Goal: Information Seeking & Learning: Learn about a topic

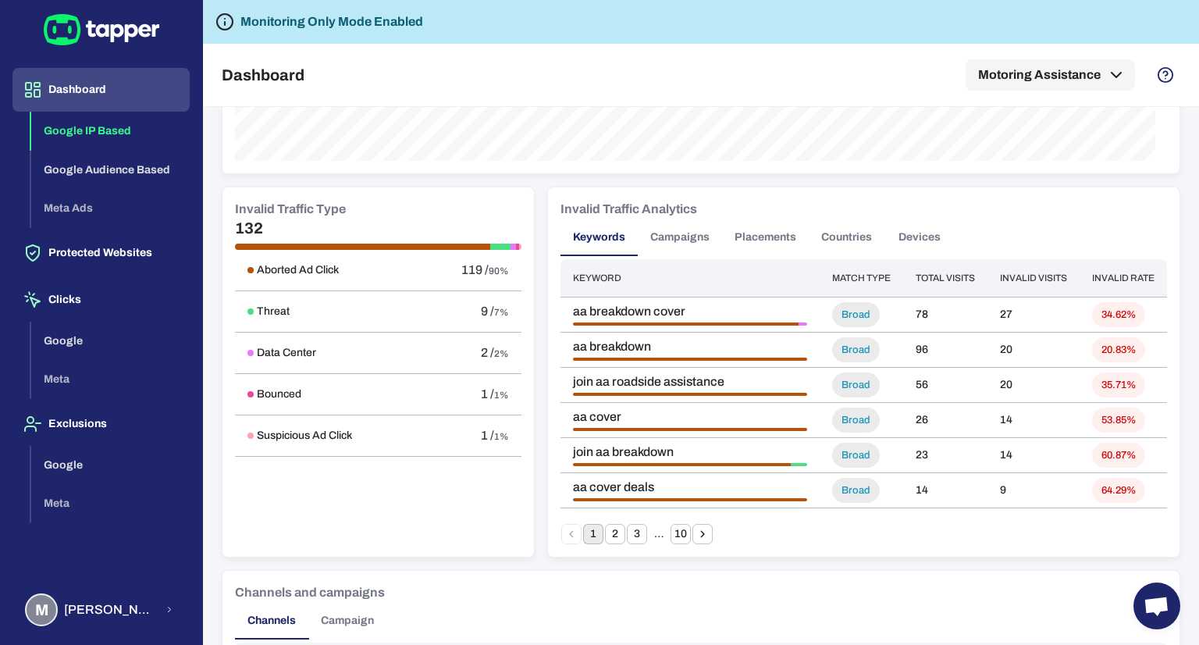
scroll to position [898, 0]
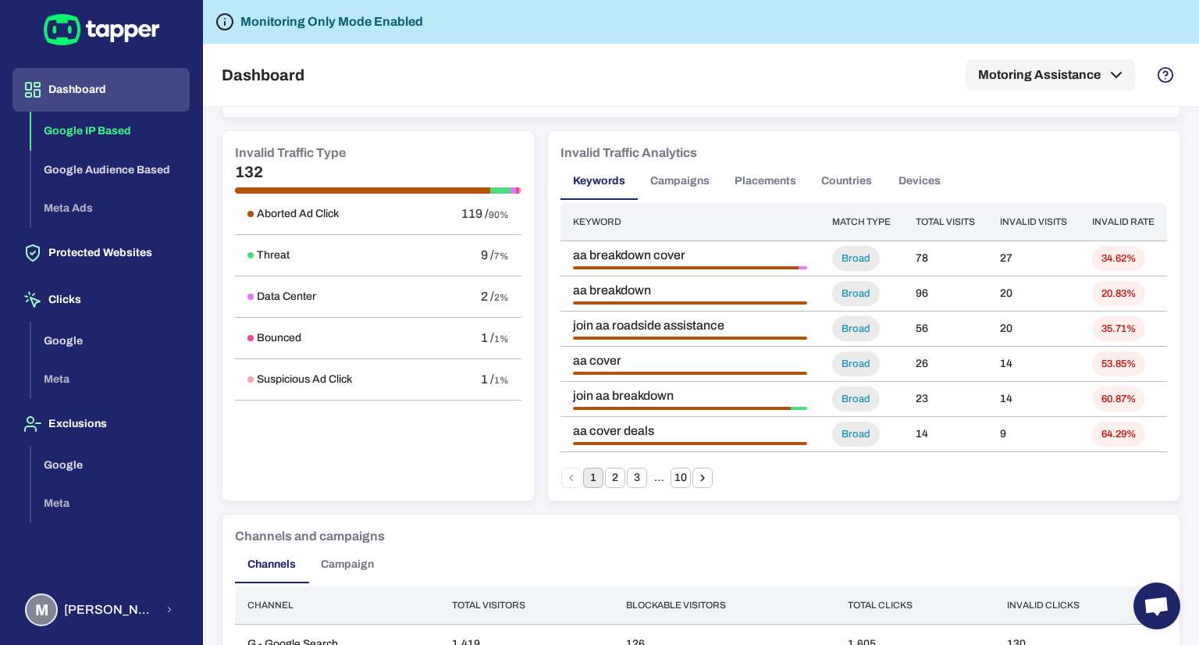
click at [606, 478] on button "2" at bounding box center [615, 478] width 20 height 20
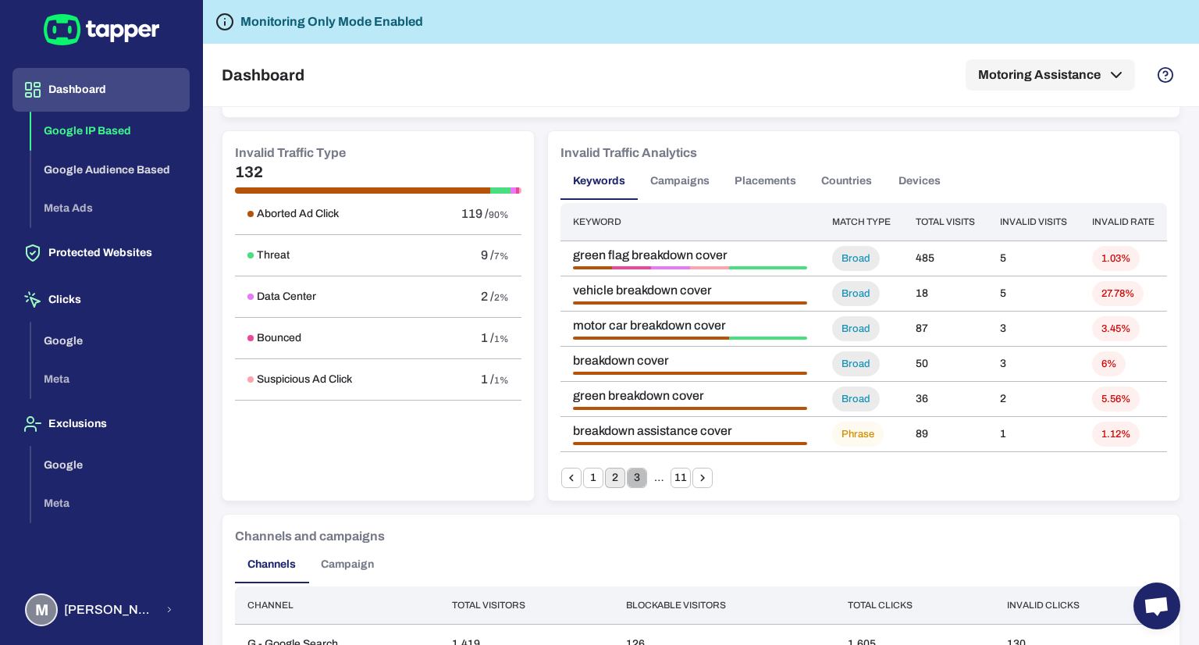
click at [628, 479] on button "3" at bounding box center [637, 478] width 20 height 20
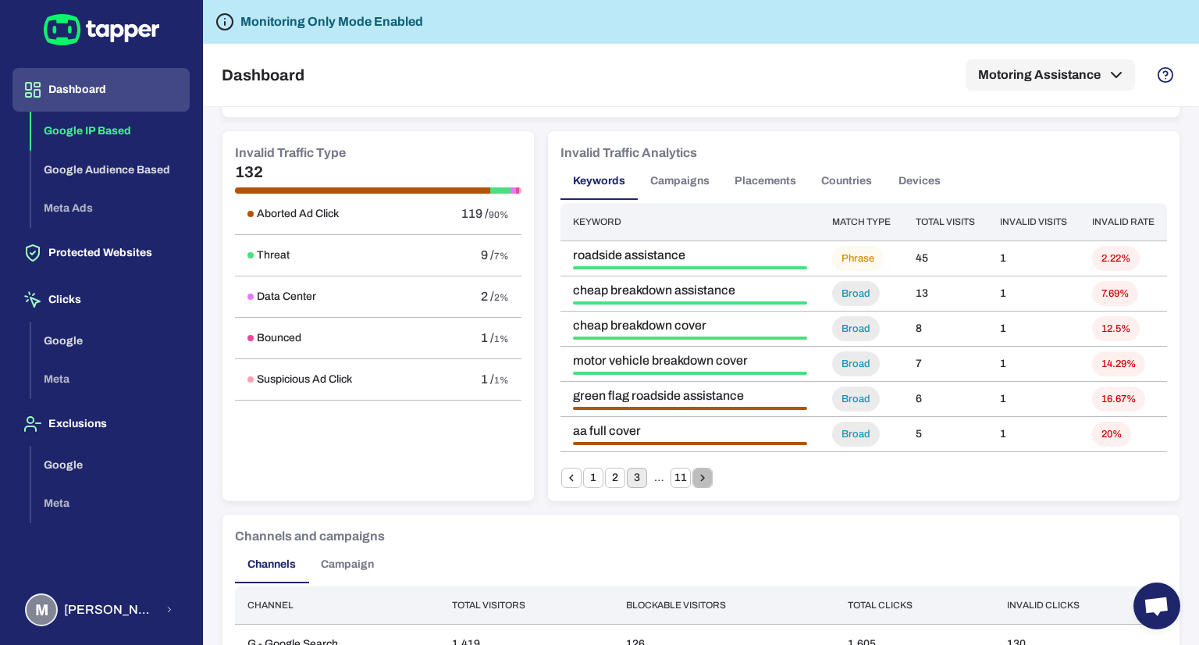
click at [702, 483] on icon "Go to next page" at bounding box center [702, 478] width 14 height 14
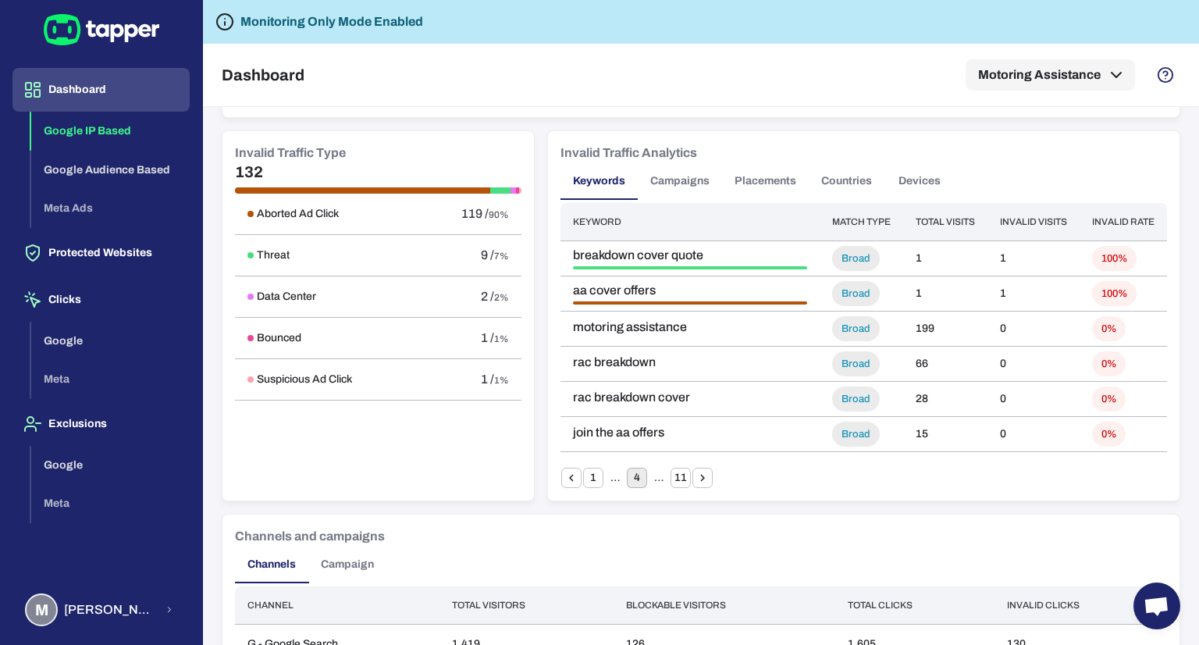
click at [699, 475] on icon "Go to next page" at bounding box center [702, 478] width 14 height 14
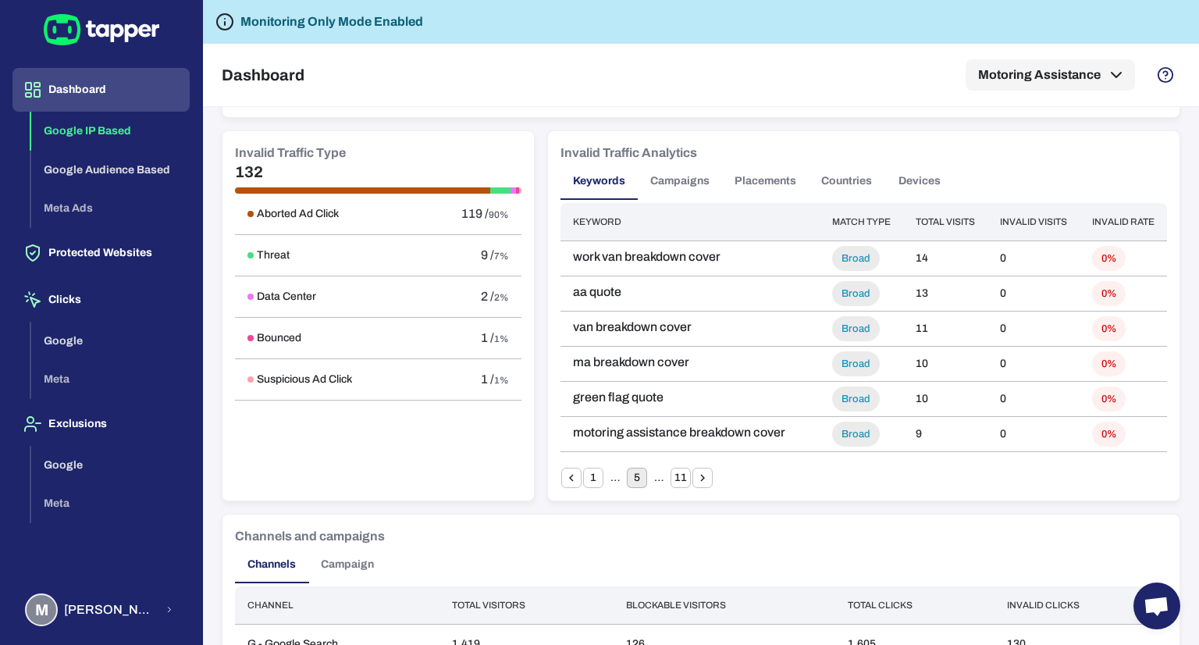
click at [583, 478] on button "1" at bounding box center [593, 478] width 20 height 20
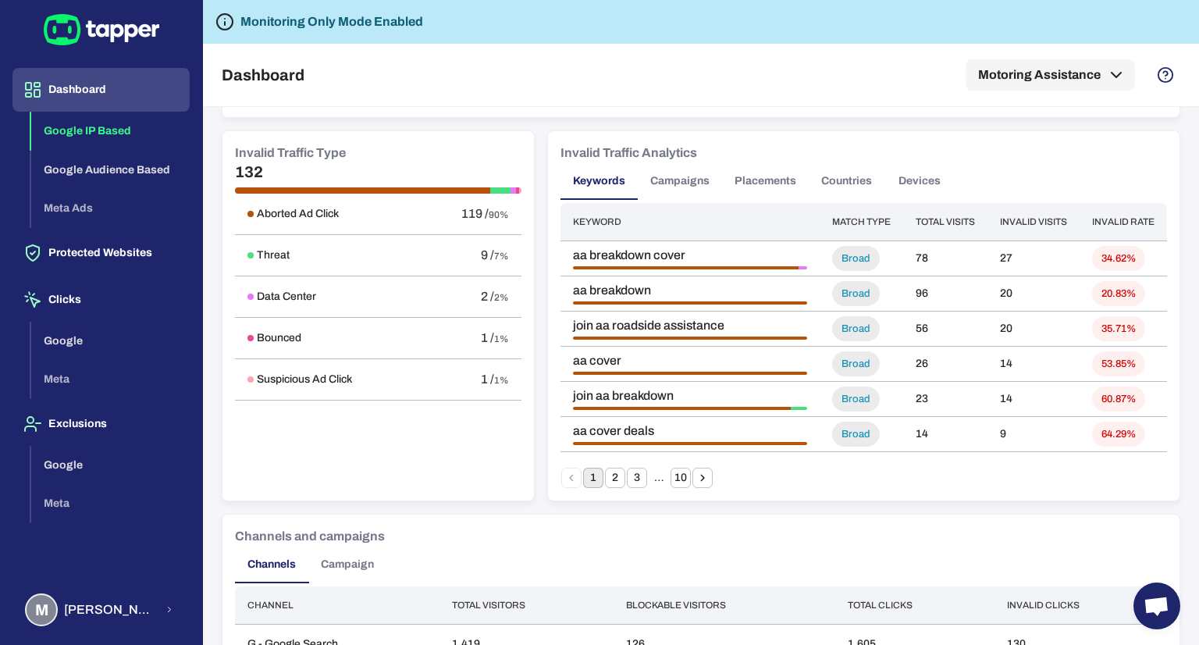
click at [849, 493] on div "Invalid Traffic Analytics Keywords Campaigns Placements Countries Devices Keywo…" at bounding box center [863, 315] width 631 height 369
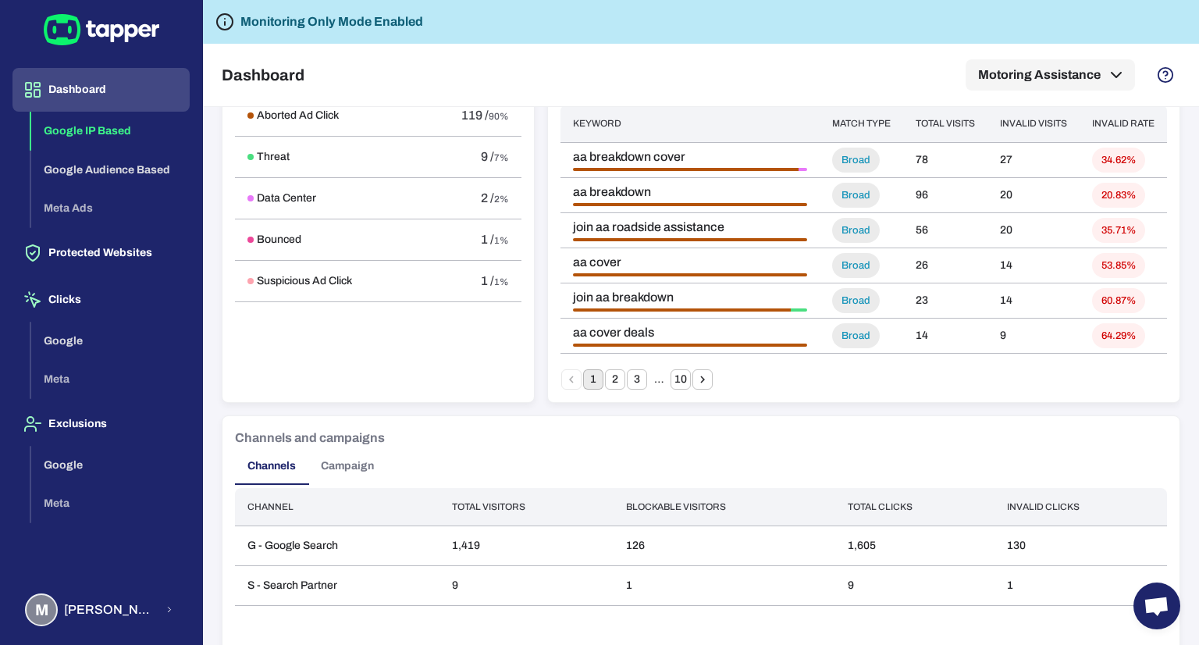
scroll to position [834, 0]
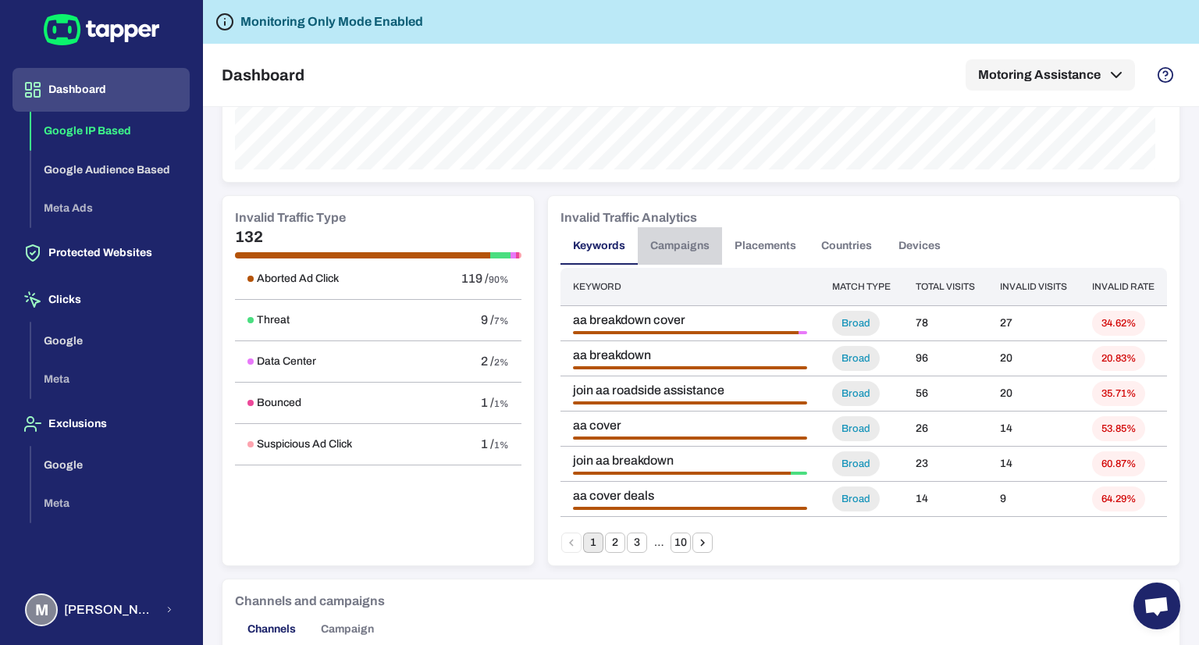
click at [666, 251] on button "Campaigns" at bounding box center [680, 245] width 84 height 37
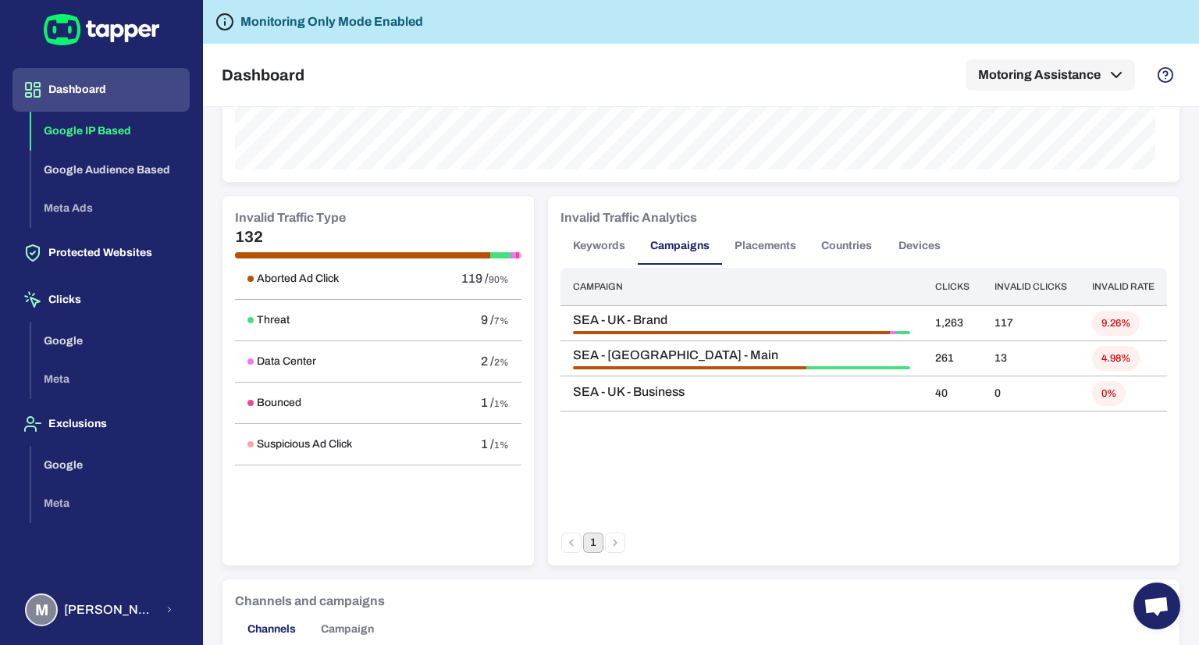
click at [790, 236] on button "Placements" at bounding box center [765, 245] width 87 height 37
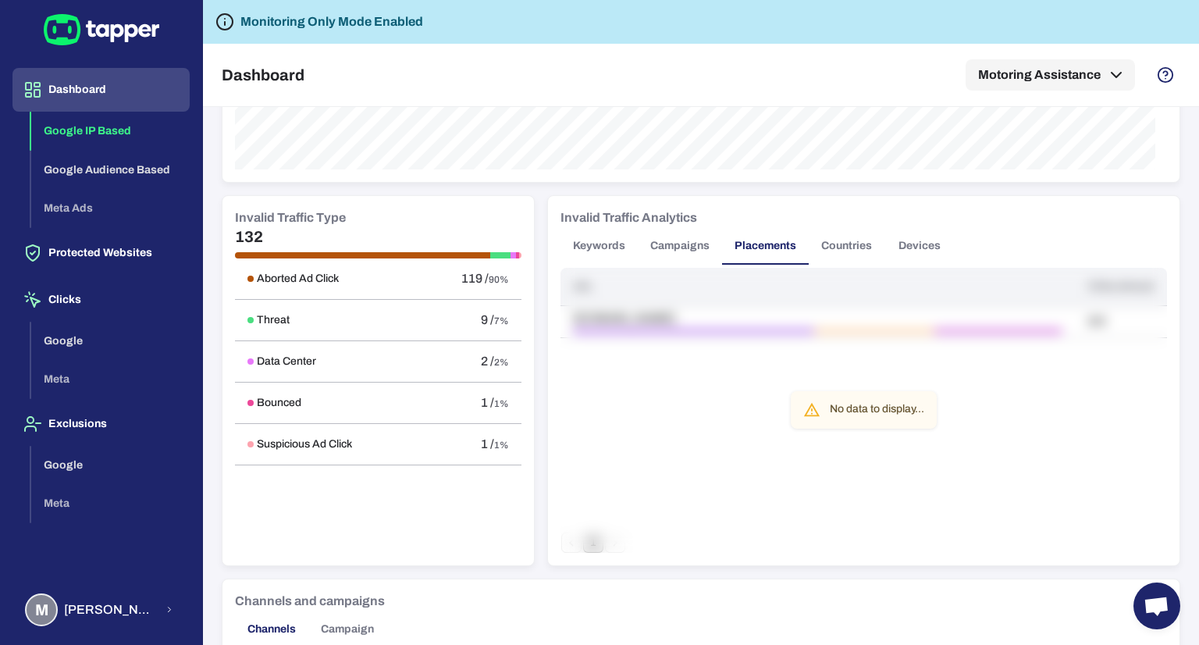
click at [827, 251] on button "Countries" at bounding box center [847, 245] width 76 height 37
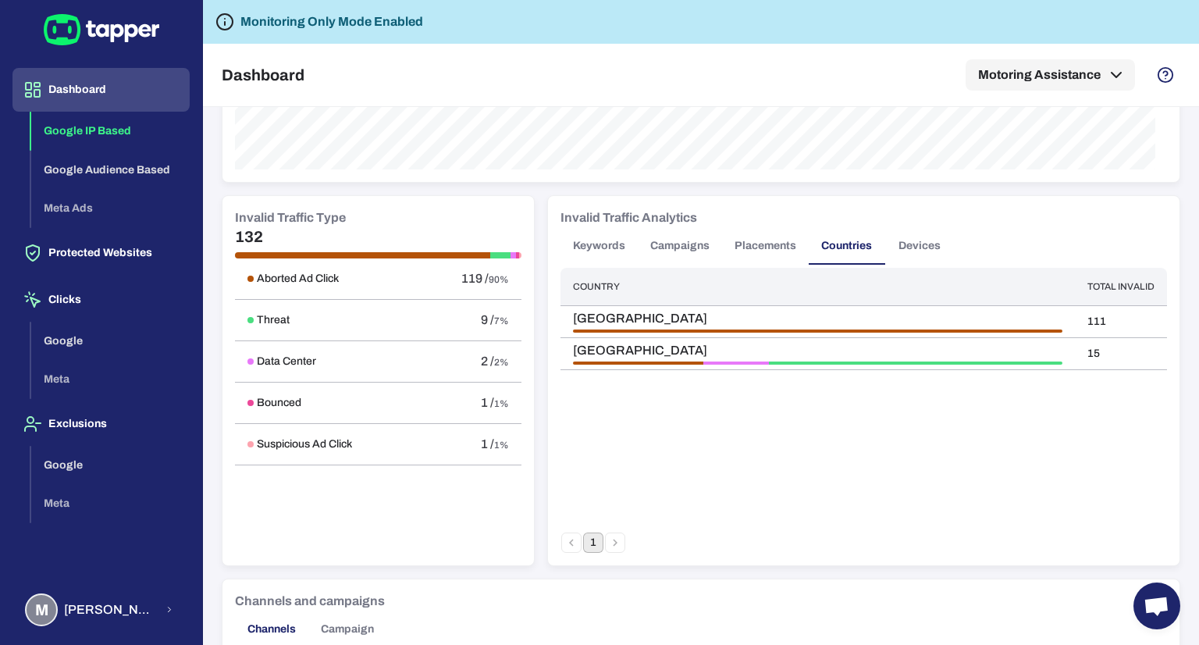
drag, startPoint x: 885, startPoint y: 241, endPoint x: 896, endPoint y: 227, distance: 17.8
click at [896, 227] on button "Devices" at bounding box center [919, 245] width 70 height 37
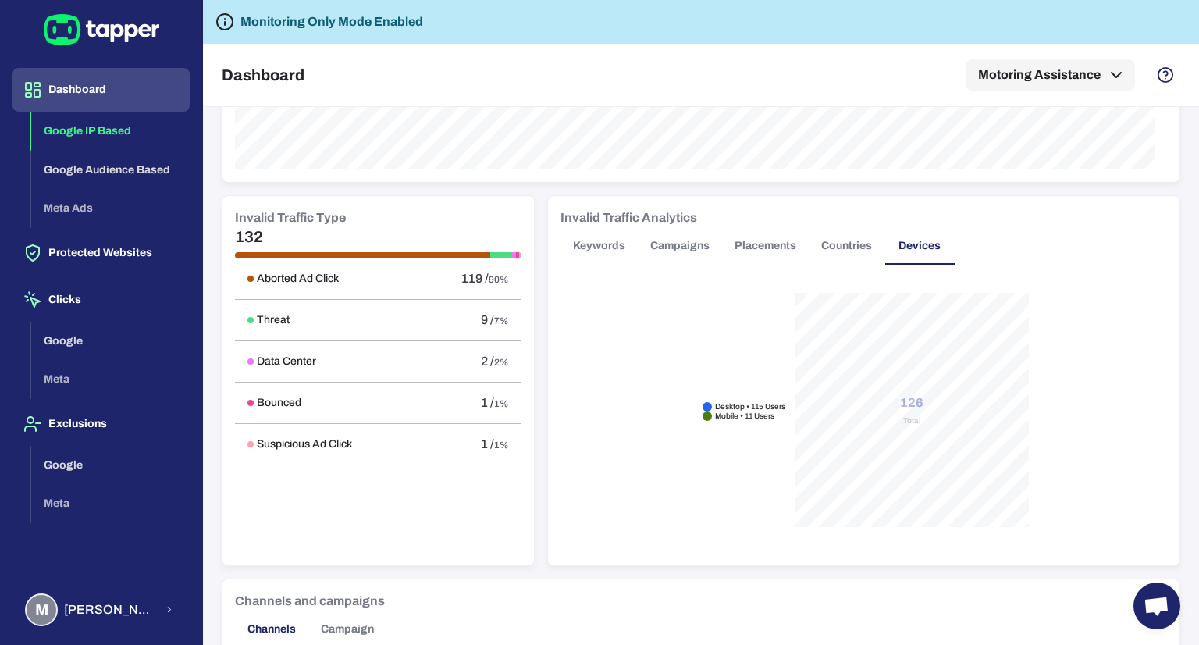
click at [578, 243] on button "Keywords" at bounding box center [598, 245] width 77 height 37
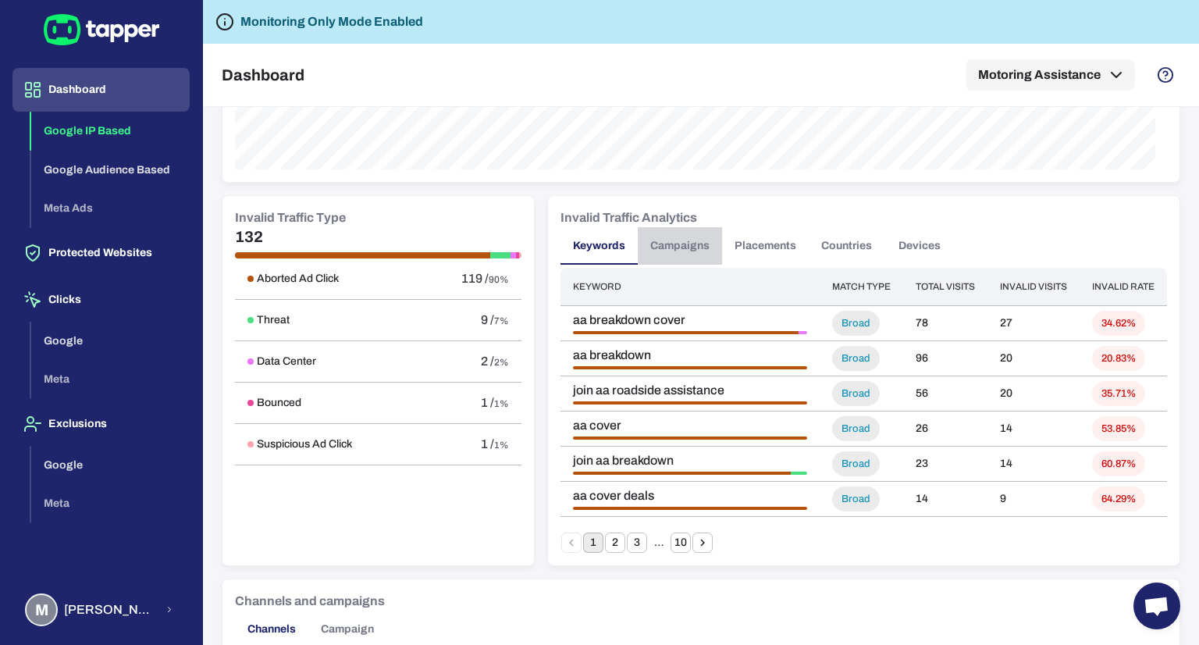
click at [682, 237] on button "Campaigns" at bounding box center [680, 245] width 84 height 37
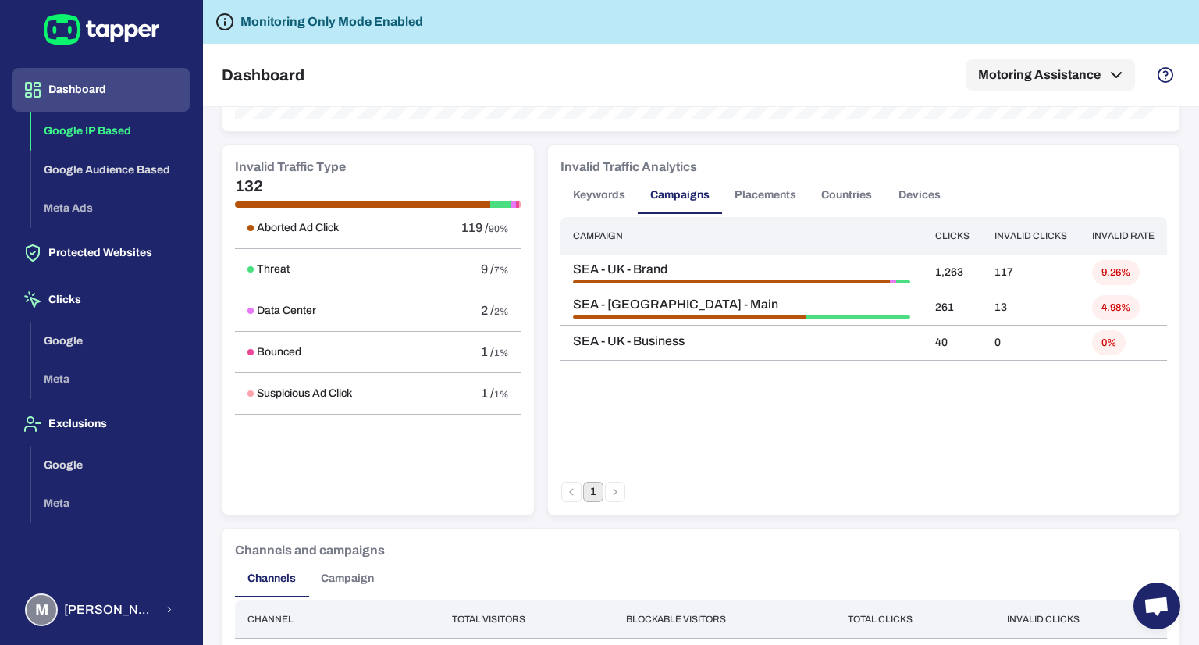
scroll to position [769, 0]
